Goal: Task Accomplishment & Management: Use online tool/utility

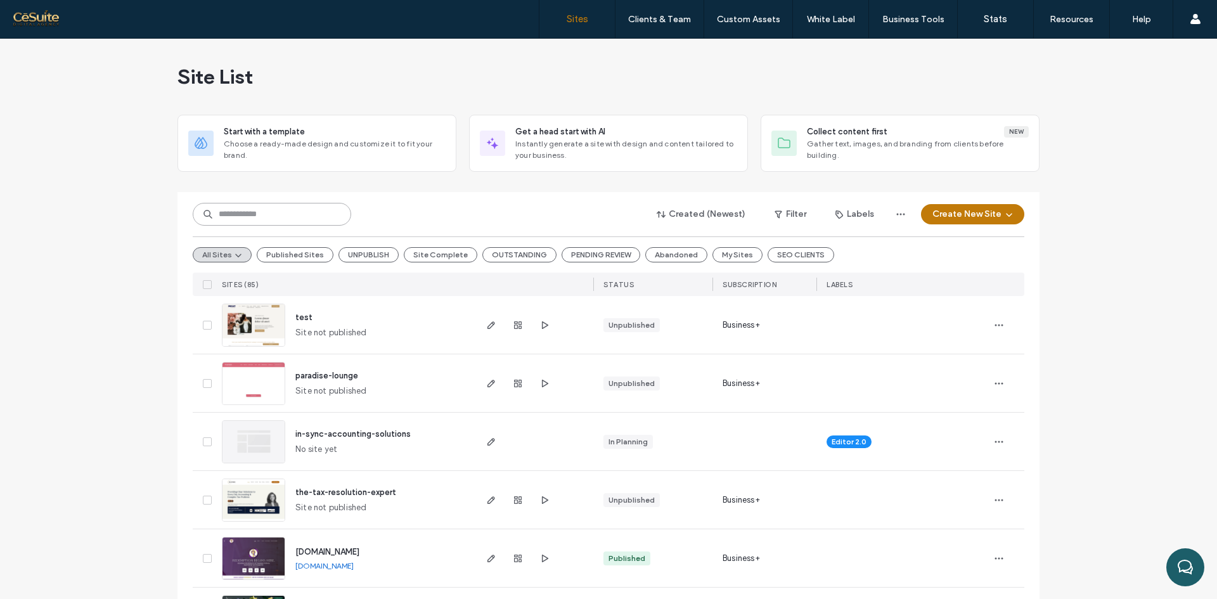
click at [258, 218] on input at bounding box center [272, 214] width 158 height 23
type input "****"
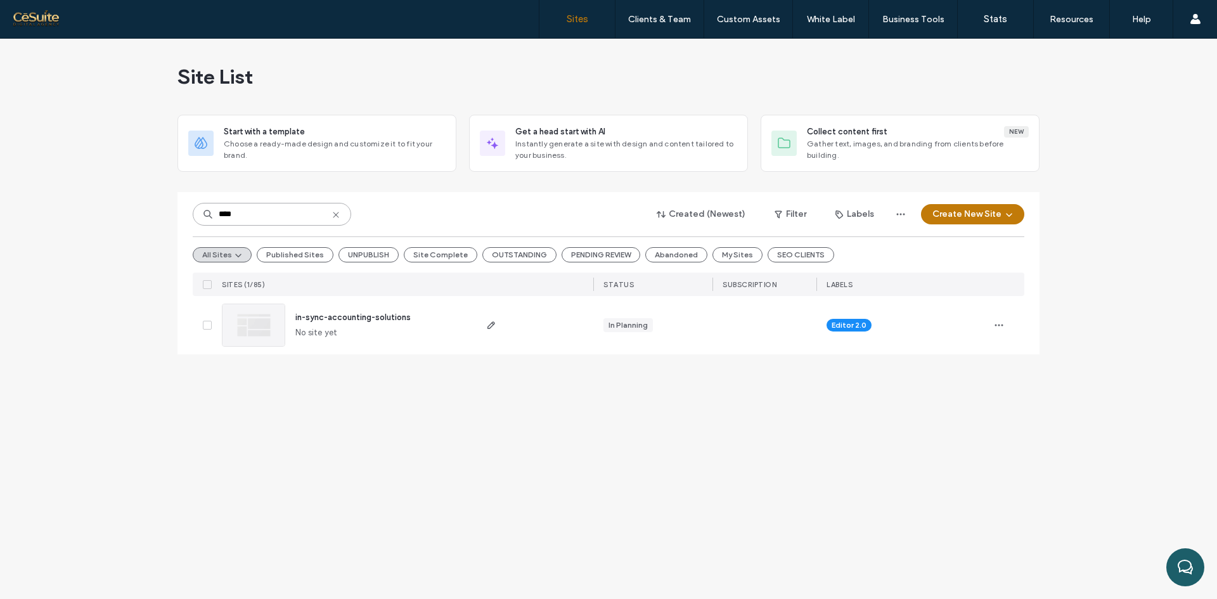
drag, startPoint x: 247, startPoint y: 212, endPoint x: 124, endPoint y: 232, distance: 124.5
click at [124, 232] on div "Site List Start with a template Choose a ready-made design and customize it to …" at bounding box center [608, 319] width 1217 height 560
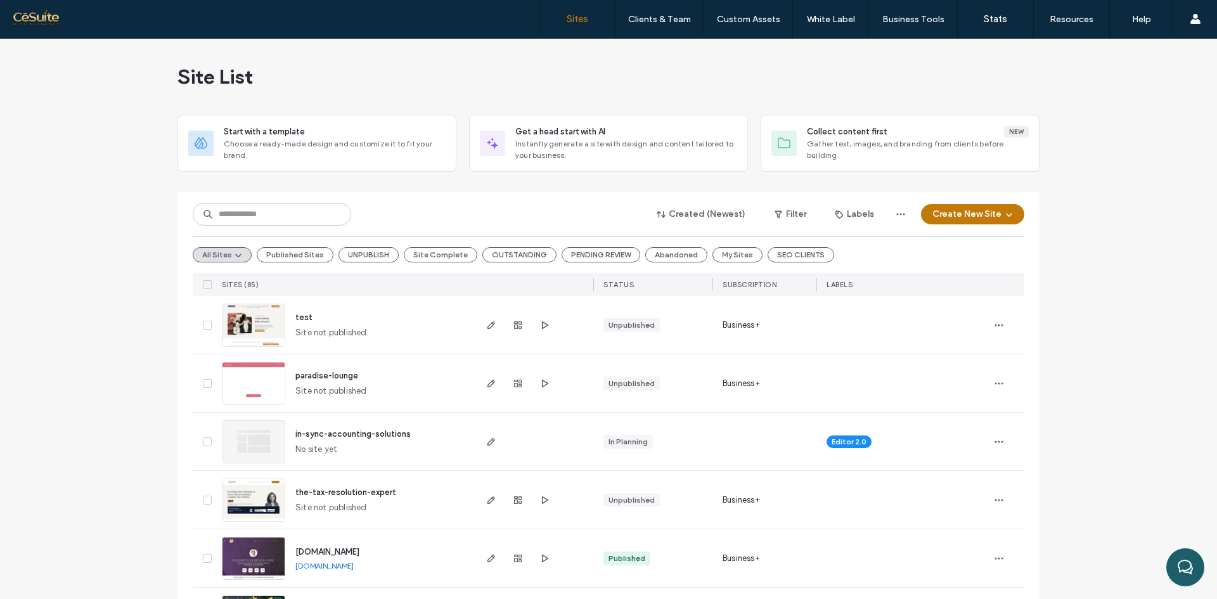
click at [478, 499] on div at bounding box center [533, 500] width 120 height 58
click at [544, 500] on icon "button" at bounding box center [544, 500] width 10 height 10
click at [490, 500] on icon "button" at bounding box center [491, 500] width 10 height 10
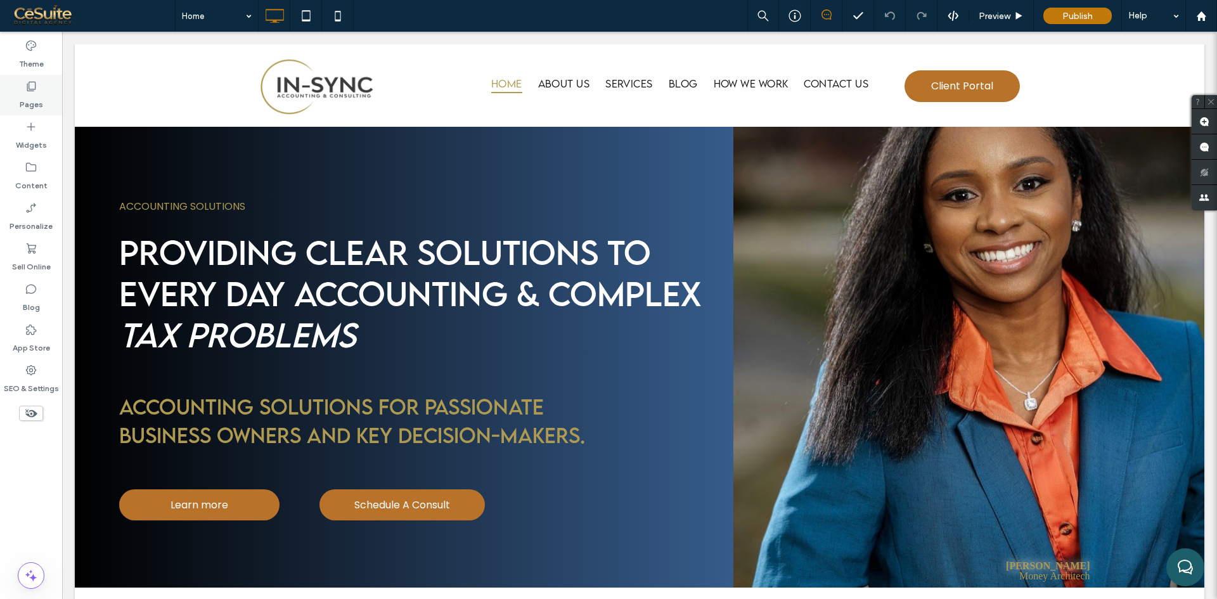
click at [31, 102] on label "Pages" at bounding box center [31, 102] width 23 height 18
